Goal: Transaction & Acquisition: Purchase product/service

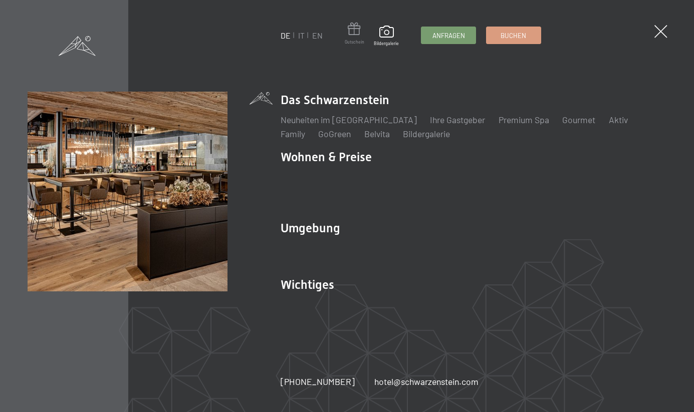
click at [353, 37] on span at bounding box center [355, 31] width 20 height 17
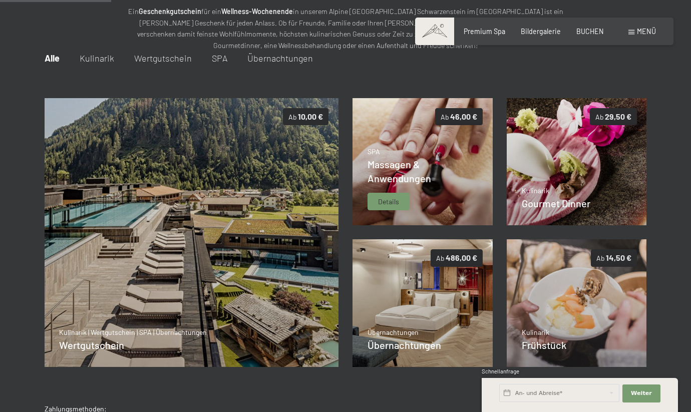
click at [378, 131] on img at bounding box center [423, 162] width 140 height 128
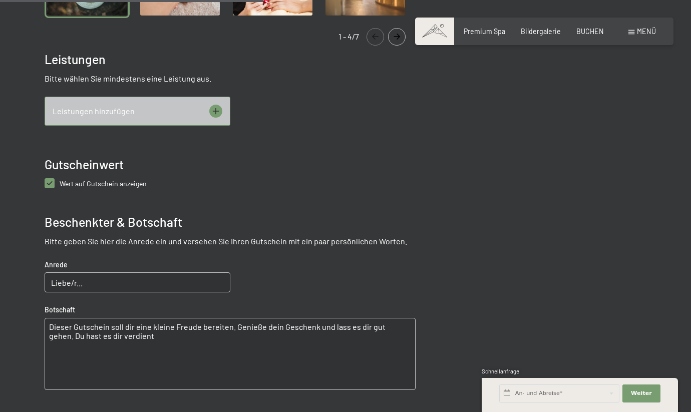
scroll to position [385, 0]
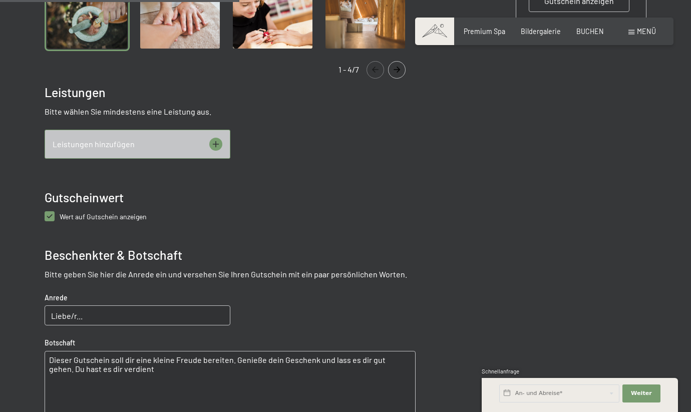
click at [217, 143] on icon at bounding box center [215, 144] width 13 height 13
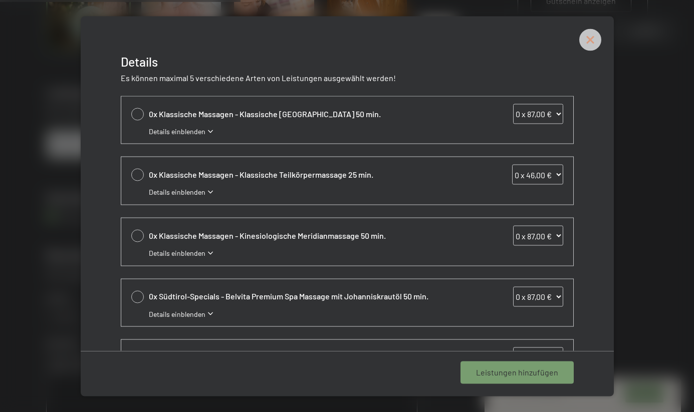
click at [587, 39] on icon at bounding box center [590, 40] width 22 height 22
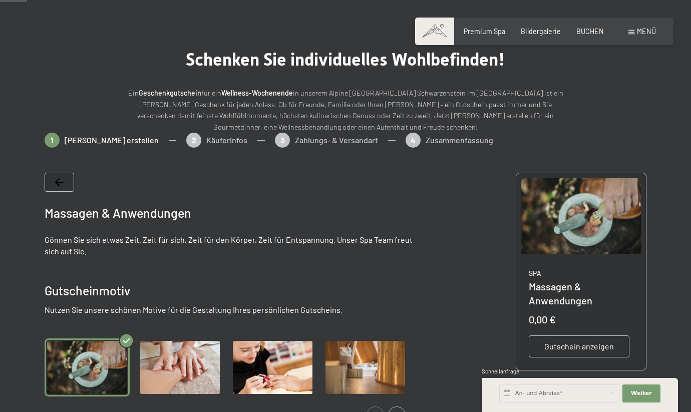
scroll to position [36, 0]
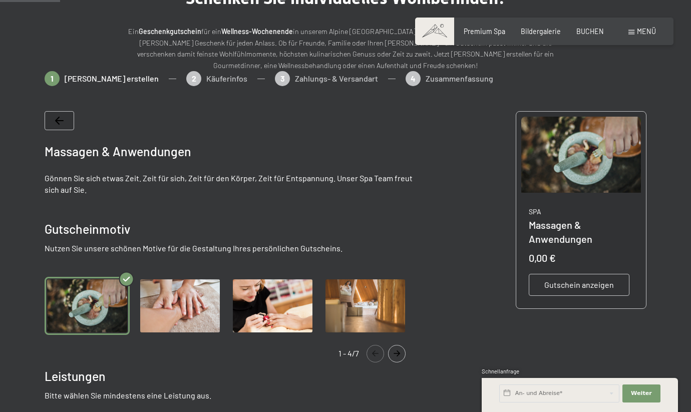
click at [554, 286] on span "Gutschein anzeigen" at bounding box center [580, 285] width 70 height 11
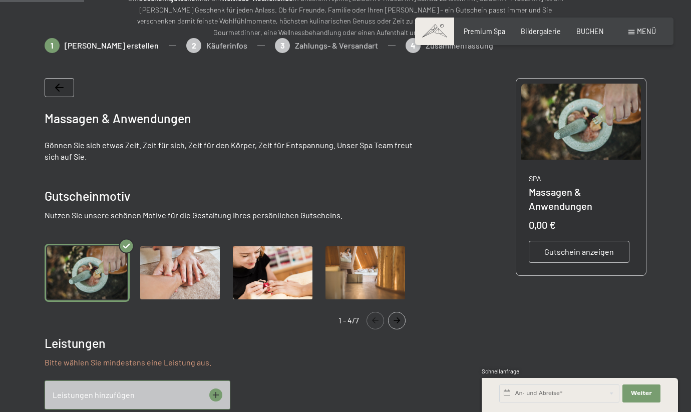
scroll to position [151, 0]
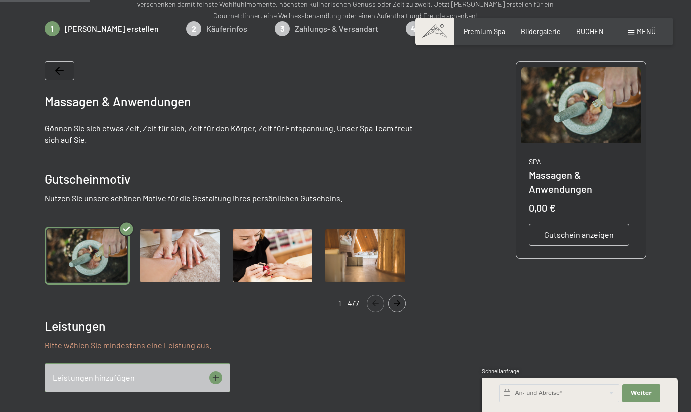
click at [400, 303] on icon "Navigate to next slide" at bounding box center [397, 304] width 17 height 6
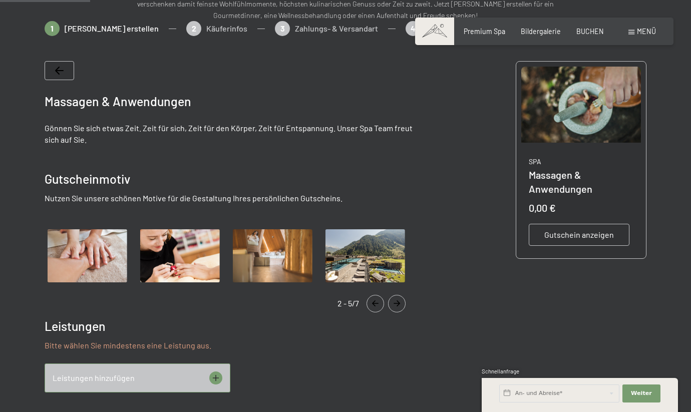
click at [400, 303] on icon "Navigate to next slide" at bounding box center [397, 304] width 17 height 6
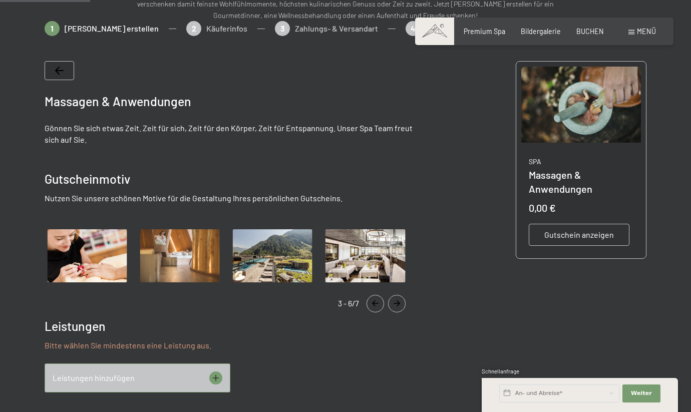
click at [400, 303] on icon "Navigate to next slide" at bounding box center [397, 304] width 17 height 6
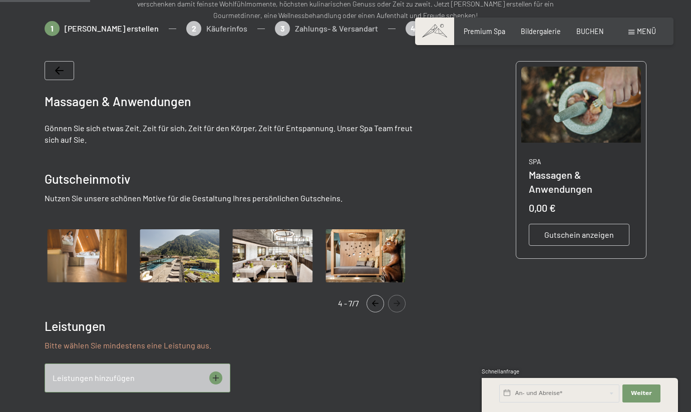
click at [400, 303] on icon "Navigate to next slide" at bounding box center [397, 304] width 17 height 6
click at [374, 305] on icon "Navigate to previous slide" at bounding box center [375, 304] width 7 height 6
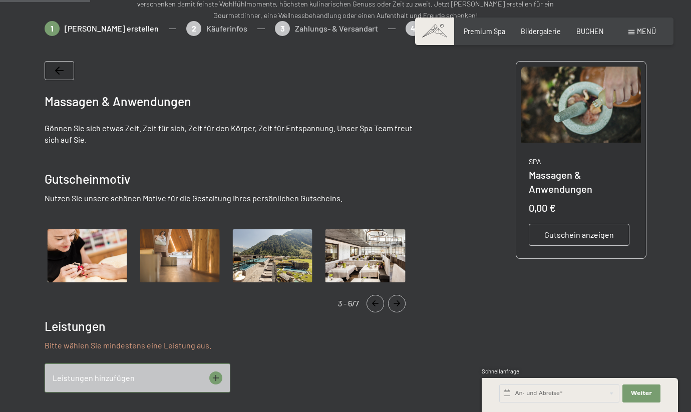
click at [374, 305] on icon "Navigate to previous slide" at bounding box center [375, 304] width 7 height 6
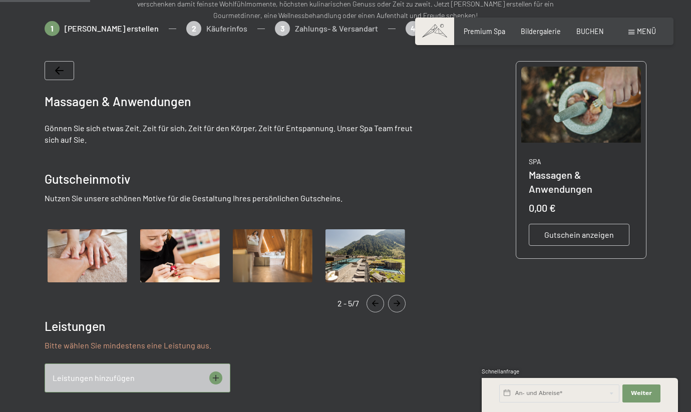
click at [374, 305] on icon "Navigate to previous slide" at bounding box center [375, 304] width 7 height 6
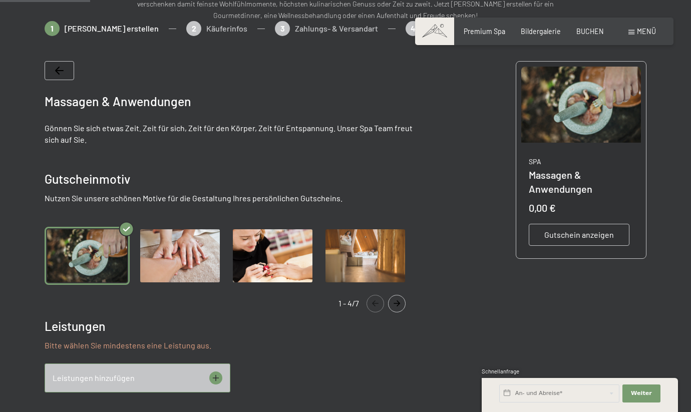
click at [374, 305] on icon "Navigate to previous slide" at bounding box center [375, 304] width 7 height 6
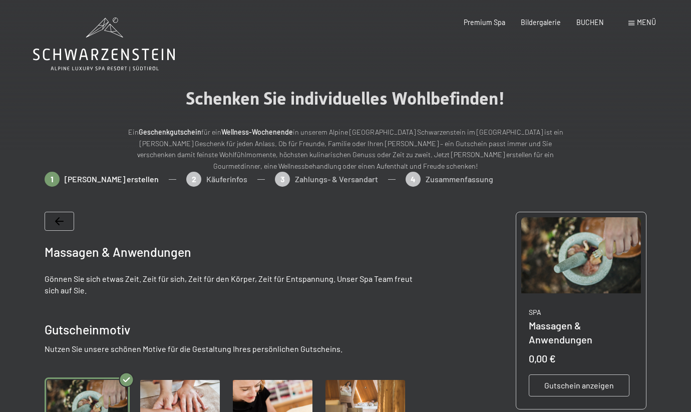
scroll to position [0, 0]
